Goal: Information Seeking & Learning: Learn about a topic

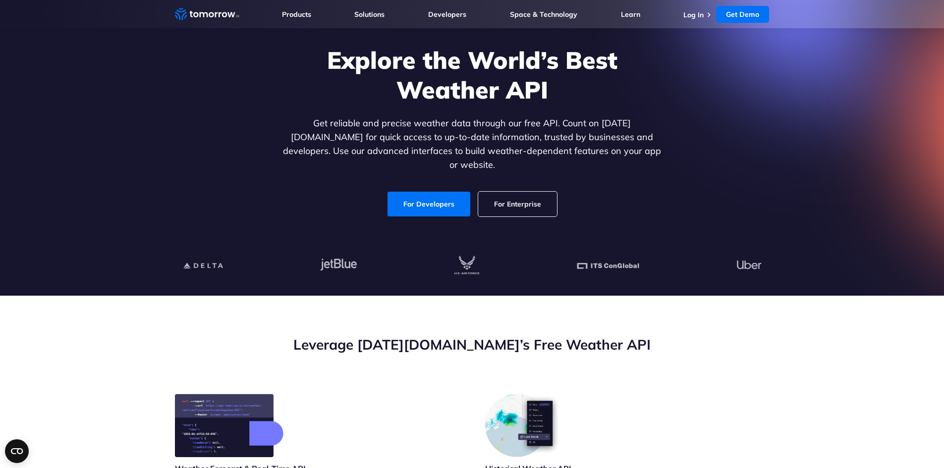
scroll to position [149, 0]
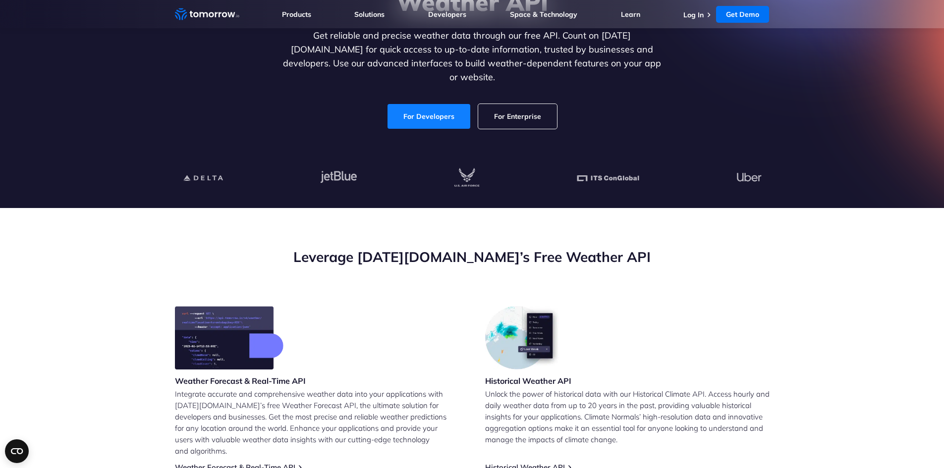
click at [443, 104] on link "For Developers" at bounding box center [429, 116] width 83 height 25
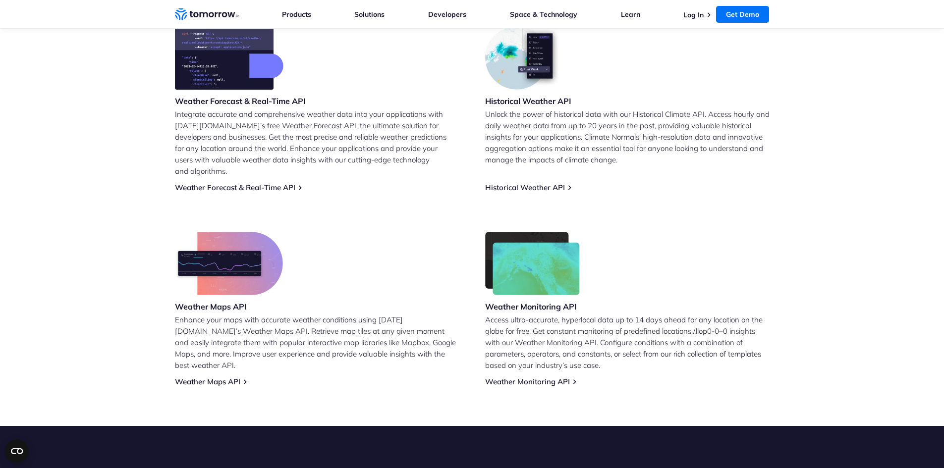
scroll to position [447, 0]
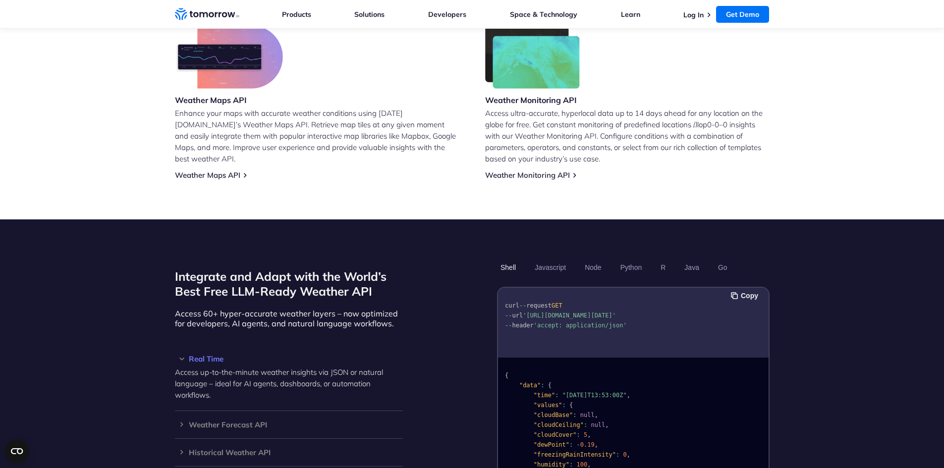
scroll to position [645, 0]
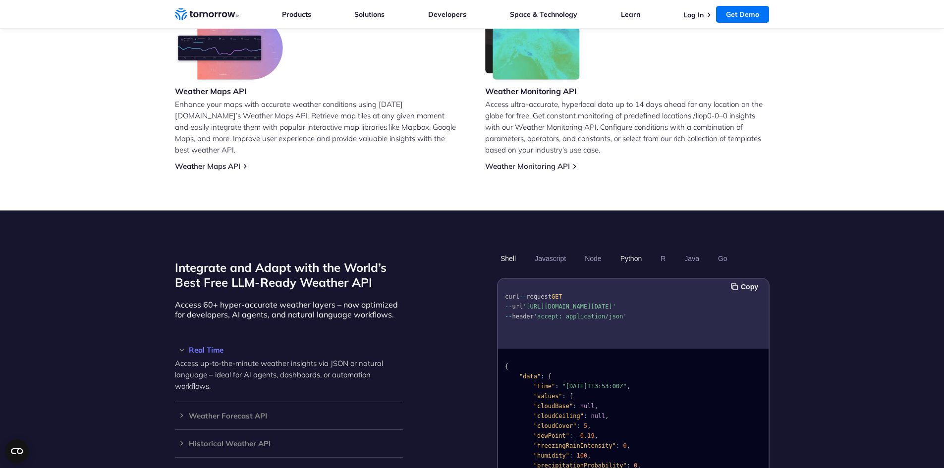
click at [632, 250] on button "Python" at bounding box center [631, 258] width 29 height 17
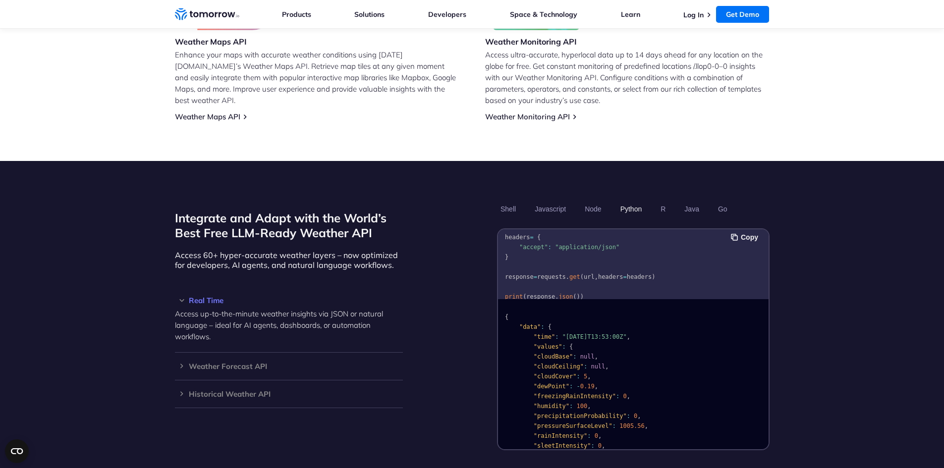
scroll to position [70, 0]
click at [180, 297] on h3 "Real Time" at bounding box center [289, 300] width 228 height 7
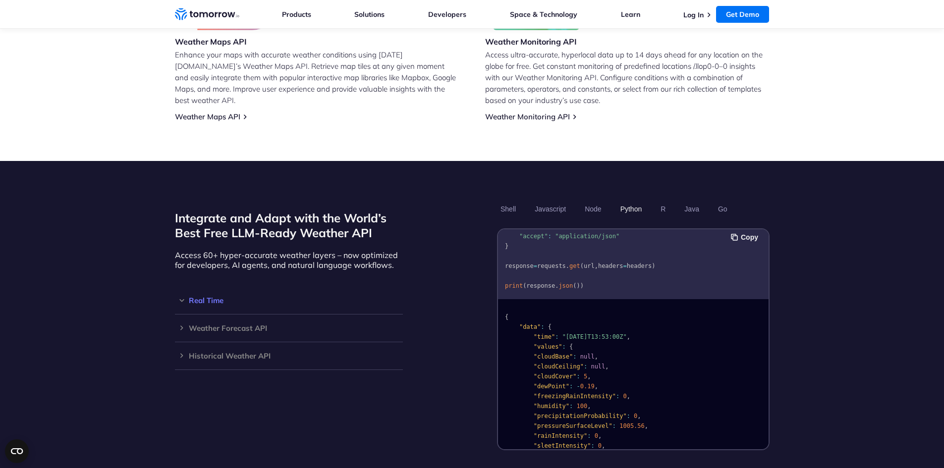
click at [179, 297] on h3 "Real Time" at bounding box center [289, 300] width 228 height 7
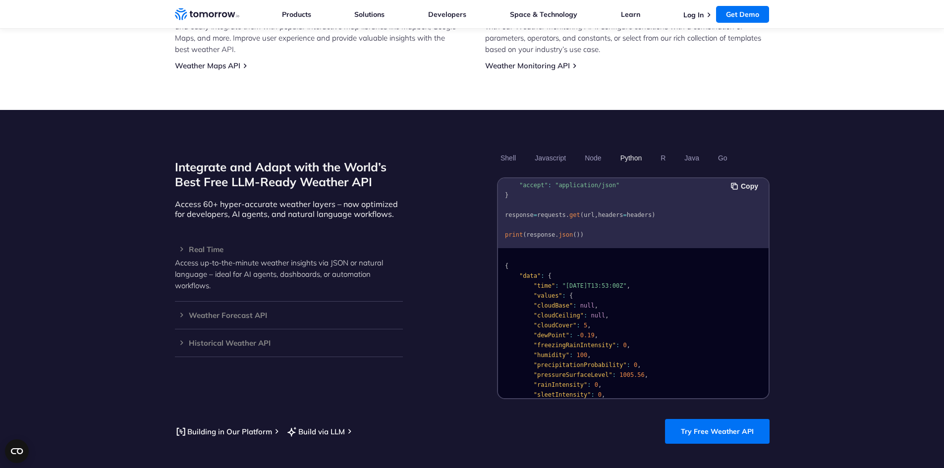
scroll to position [843, 0]
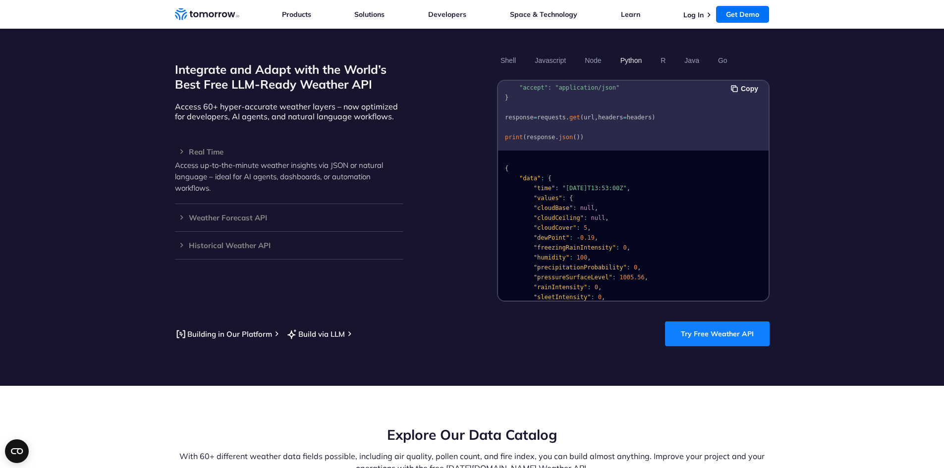
click at [701, 322] on link "Try Free Weather API" at bounding box center [717, 334] width 105 height 25
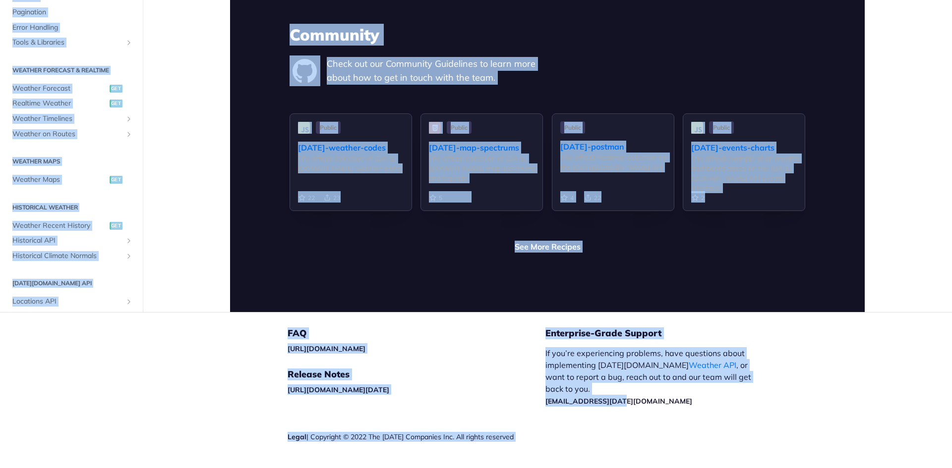
scroll to position [2334, 0]
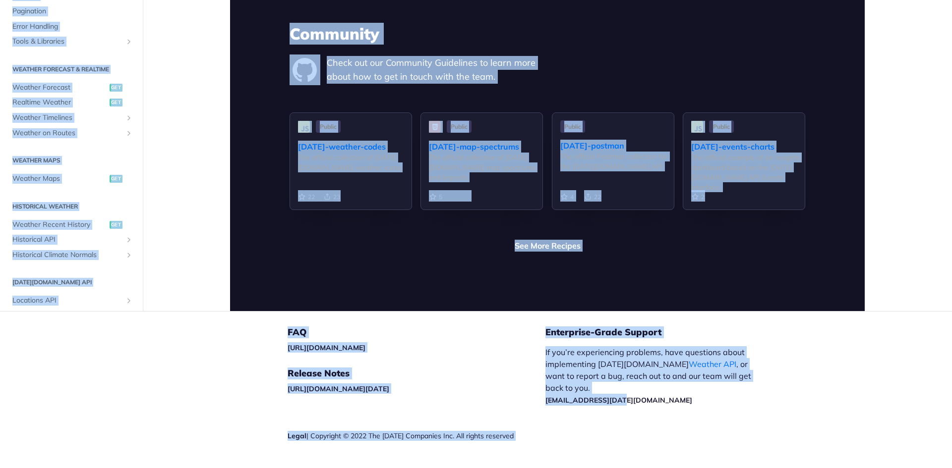
drag, startPoint x: 938, startPoint y: 0, endPoint x: 939, endPoint y: 464, distance: 463.5
click at [939, 464] on div "Jump to Content Reference Recipes FAQs Help Center Blog API Status Recipes Refe…" at bounding box center [476, 234] width 952 height 468
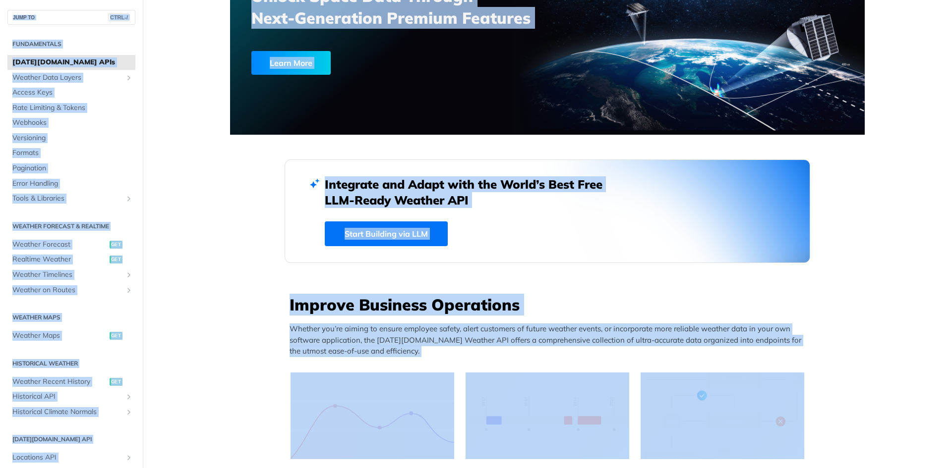
scroll to position [0, 0]
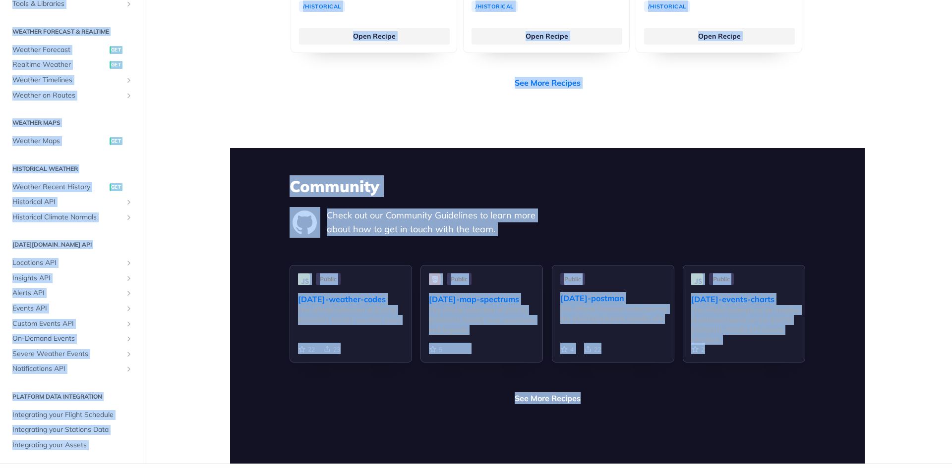
scroll to position [2334, 0]
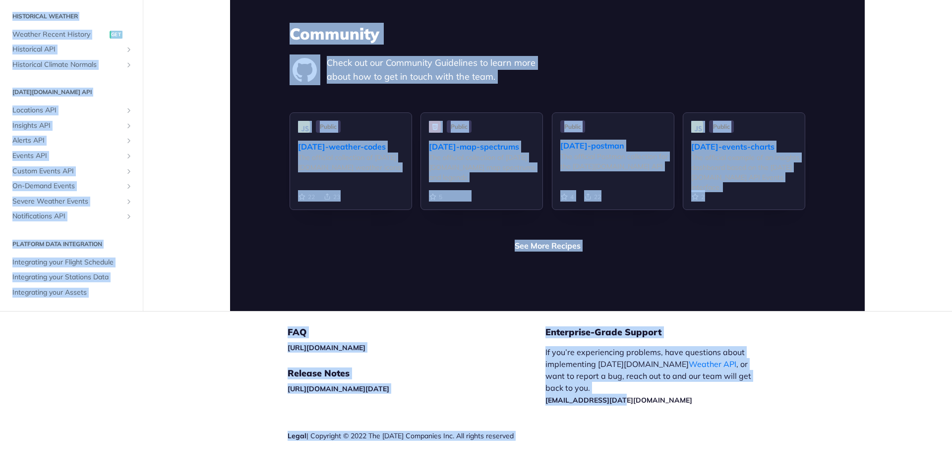
drag, startPoint x: 935, startPoint y: 7, endPoint x: 943, endPoint y: 461, distance: 454.1
click at [943, 461] on div "Jump to Content Reference Recipes FAQs Help Center Blog API Status Recipes Refe…" at bounding box center [476, 234] width 952 height 468
click at [640, 406] on div "Enterprise-Grade Support If you’re experiencing problems, have questions about …" at bounding box center [661, 401] width 232 height 178
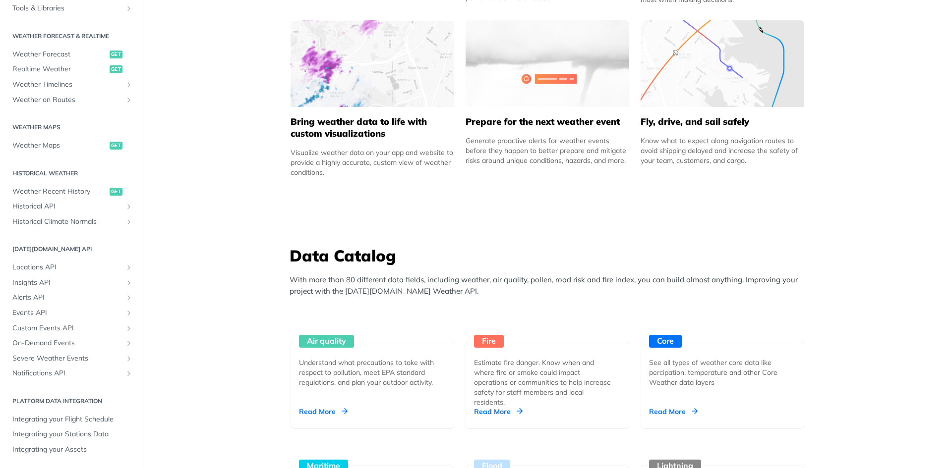
scroll to position [797, 0]
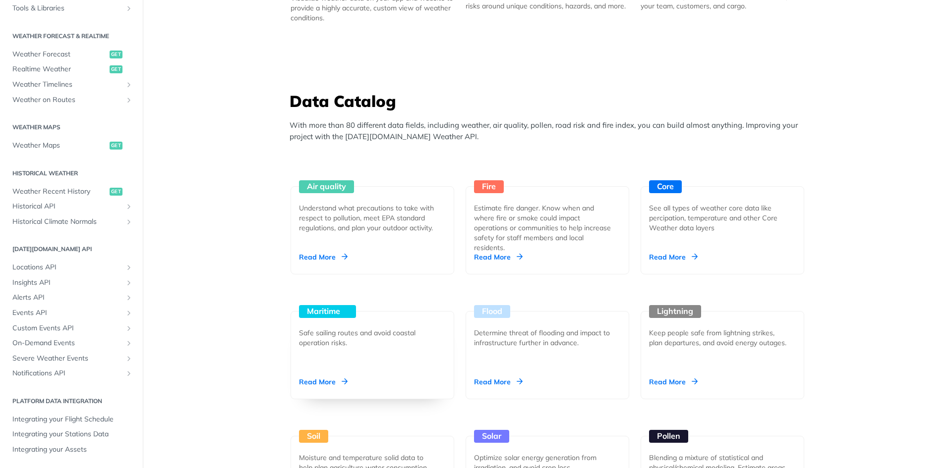
click at [328, 385] on div "Read More" at bounding box center [323, 382] width 49 height 10
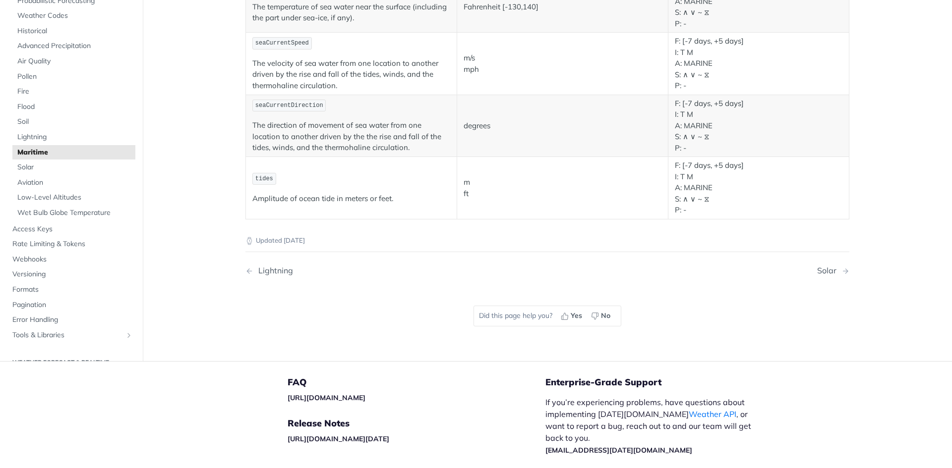
scroll to position [1204, 0]
